Goal: Task Accomplishment & Management: Manage account settings

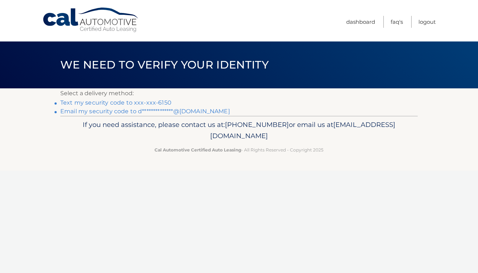
click at [161, 104] on link "Text my security code to xxx-xxx-6150" at bounding box center [115, 102] width 111 height 7
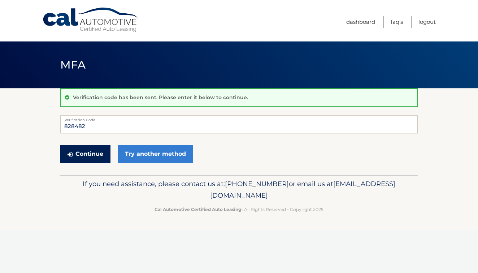
type input "828482"
click at [90, 153] on button "Continue" at bounding box center [85, 154] width 50 height 18
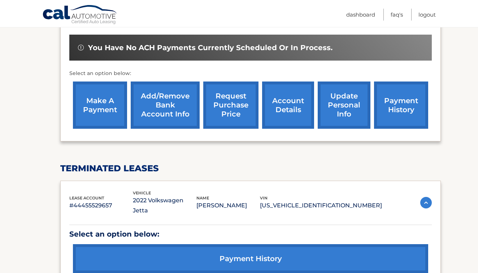
scroll to position [233, 0]
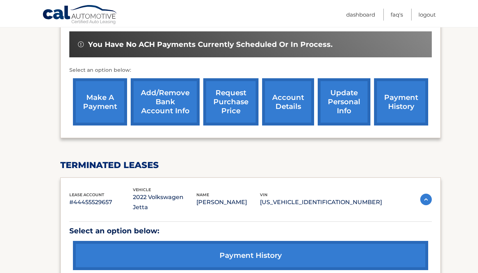
click at [113, 94] on link "make a payment" at bounding box center [100, 101] width 54 height 47
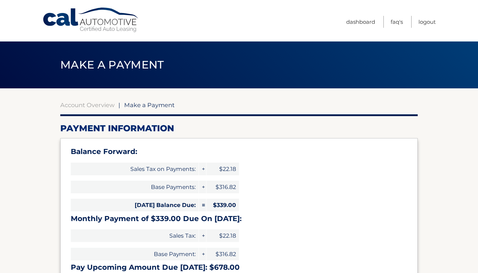
select select "MzVkNjg4YTktYWM4Zi00ZGY0LTk5MTYtZGVmNTNjYzRiMDM5"
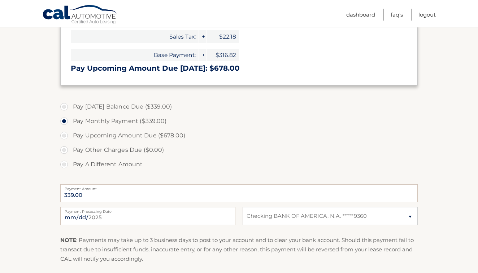
scroll to position [265, 0]
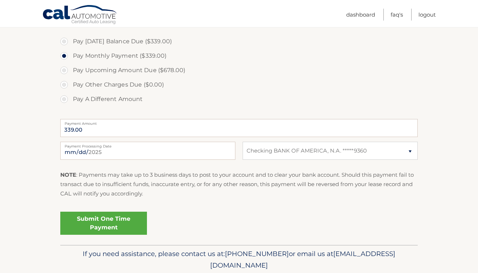
click at [123, 219] on link "Submit One Time Payment" at bounding box center [103, 223] width 87 height 23
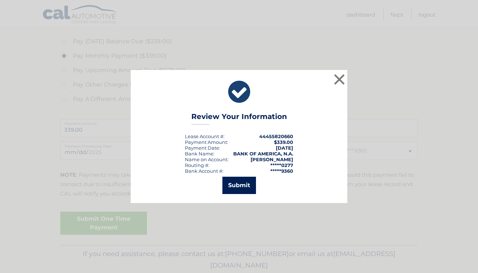
click at [251, 184] on button "Submit" at bounding box center [239, 185] width 34 height 17
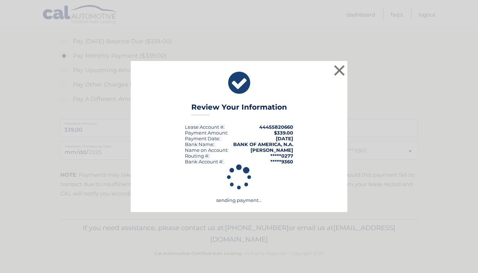
scroll to position [263, 0]
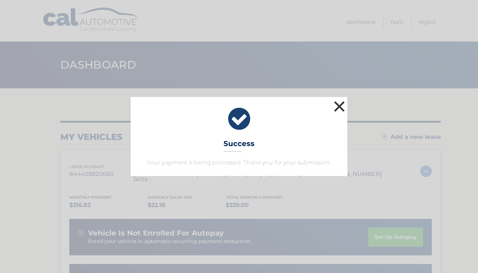
click at [340, 106] on button "×" at bounding box center [339, 106] width 14 height 14
